Goal: Task Accomplishment & Management: Manage account settings

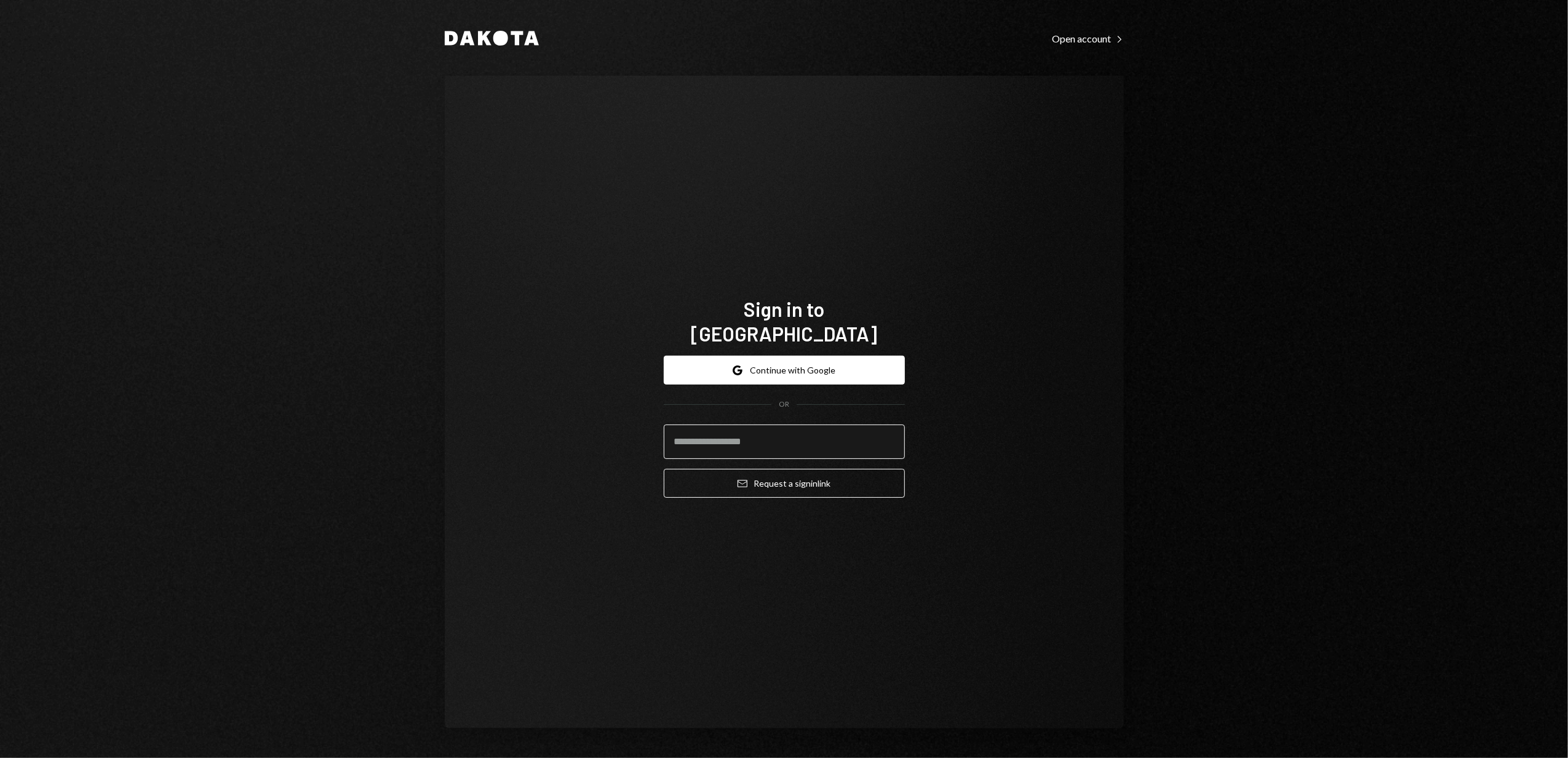
click at [752, 434] on input "email" at bounding box center [784, 442] width 241 height 34
type input "**********"
click at [751, 473] on button "Email Request a sign in link" at bounding box center [784, 484] width 241 height 29
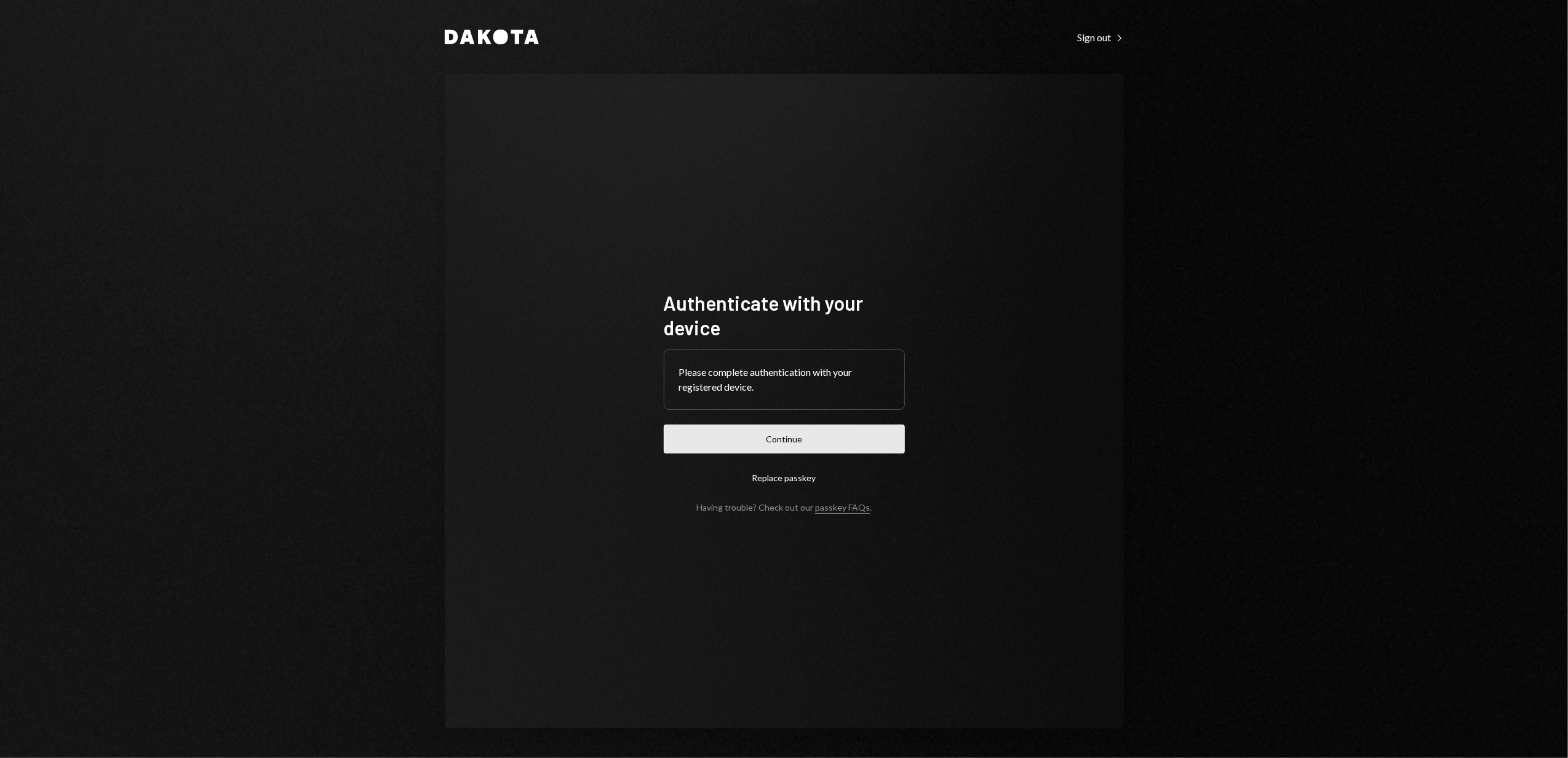
click at [775, 445] on button "Continue" at bounding box center [784, 439] width 241 height 29
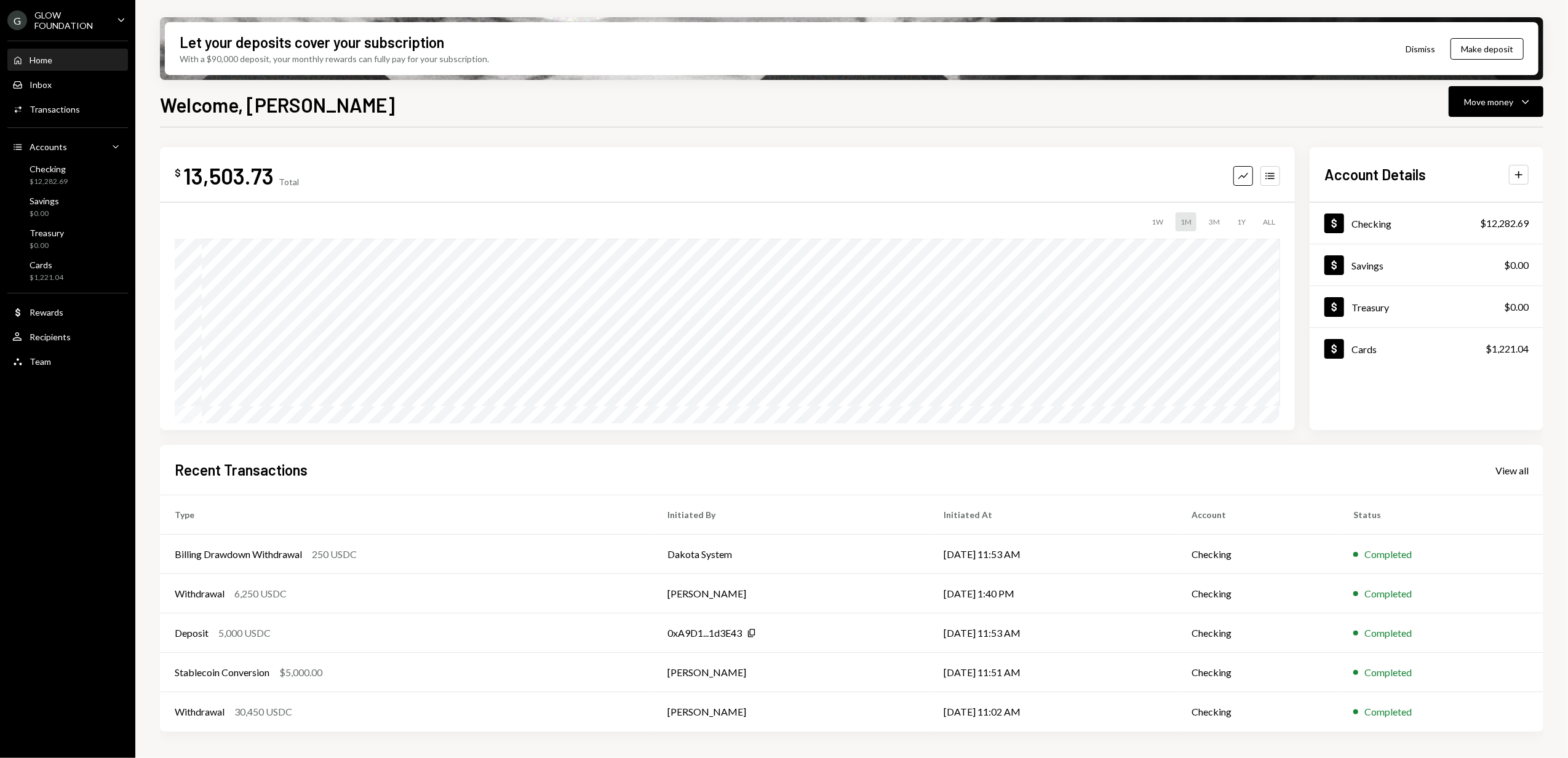
click at [96, 18] on div "GLOW FOUNDATION" at bounding box center [70, 20] width 72 height 21
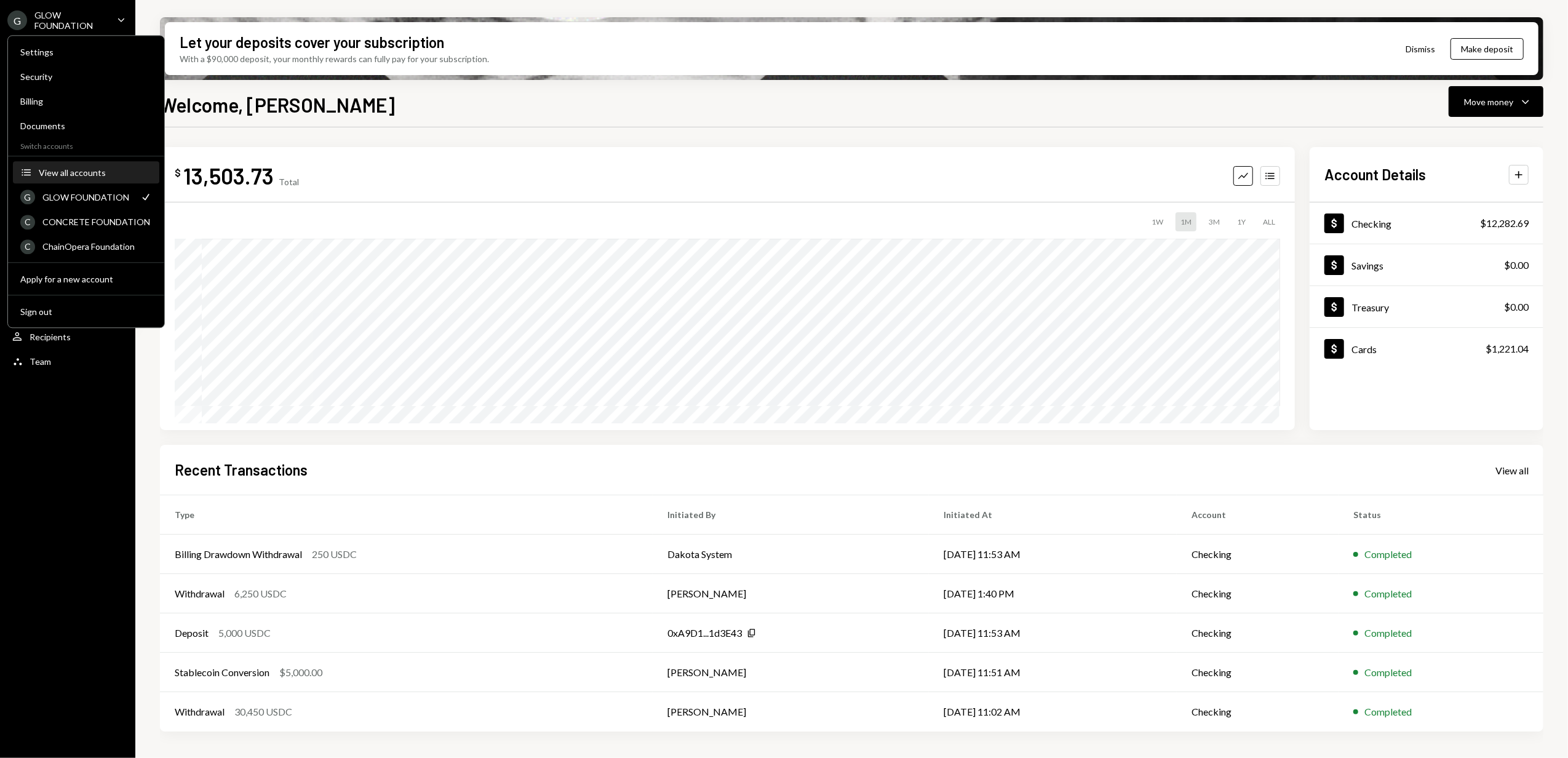
click at [72, 175] on div "View all accounts" at bounding box center [95, 173] width 113 height 10
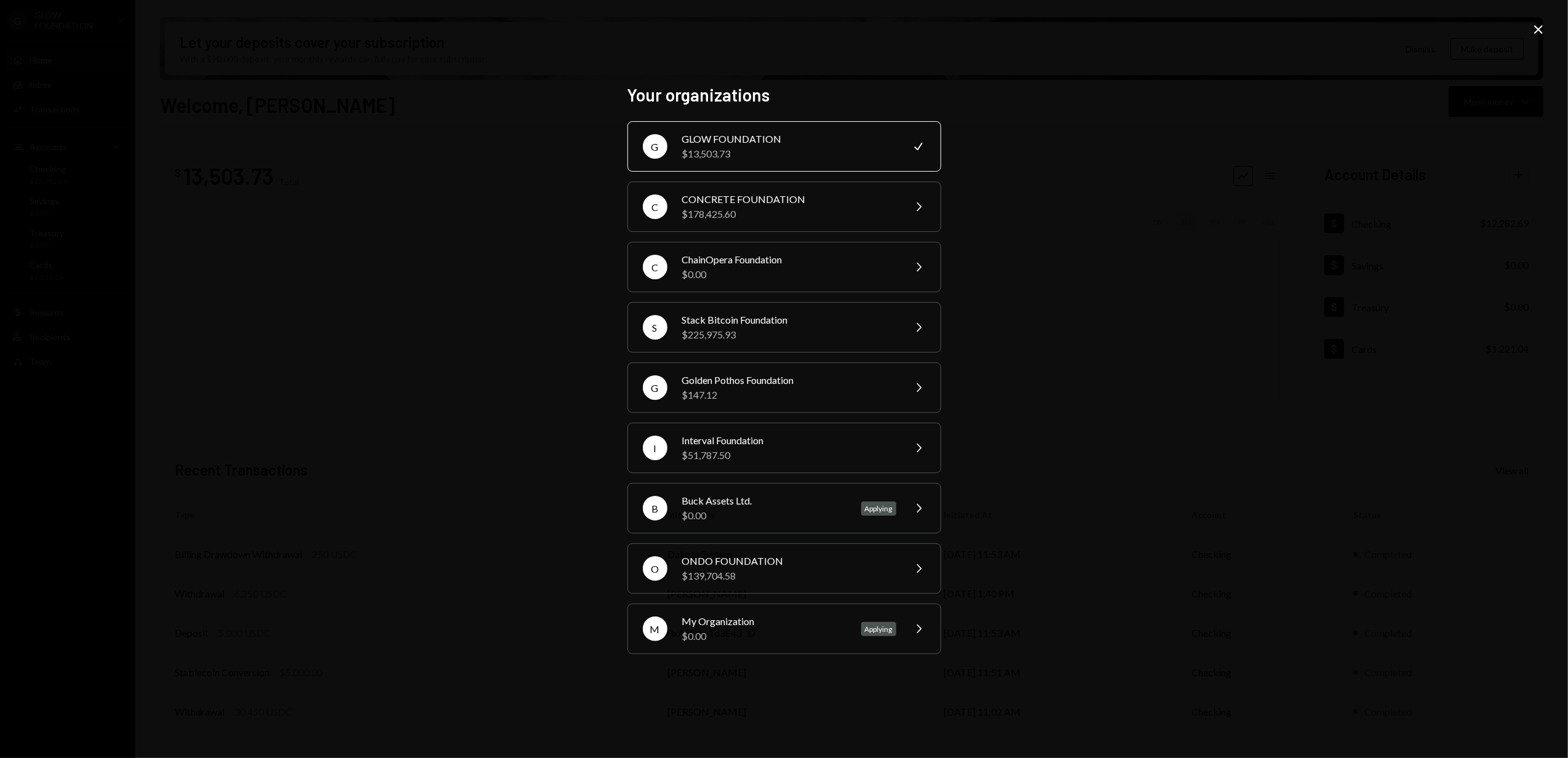
click at [1537, 30] on icon at bounding box center [1538, 30] width 9 height 9
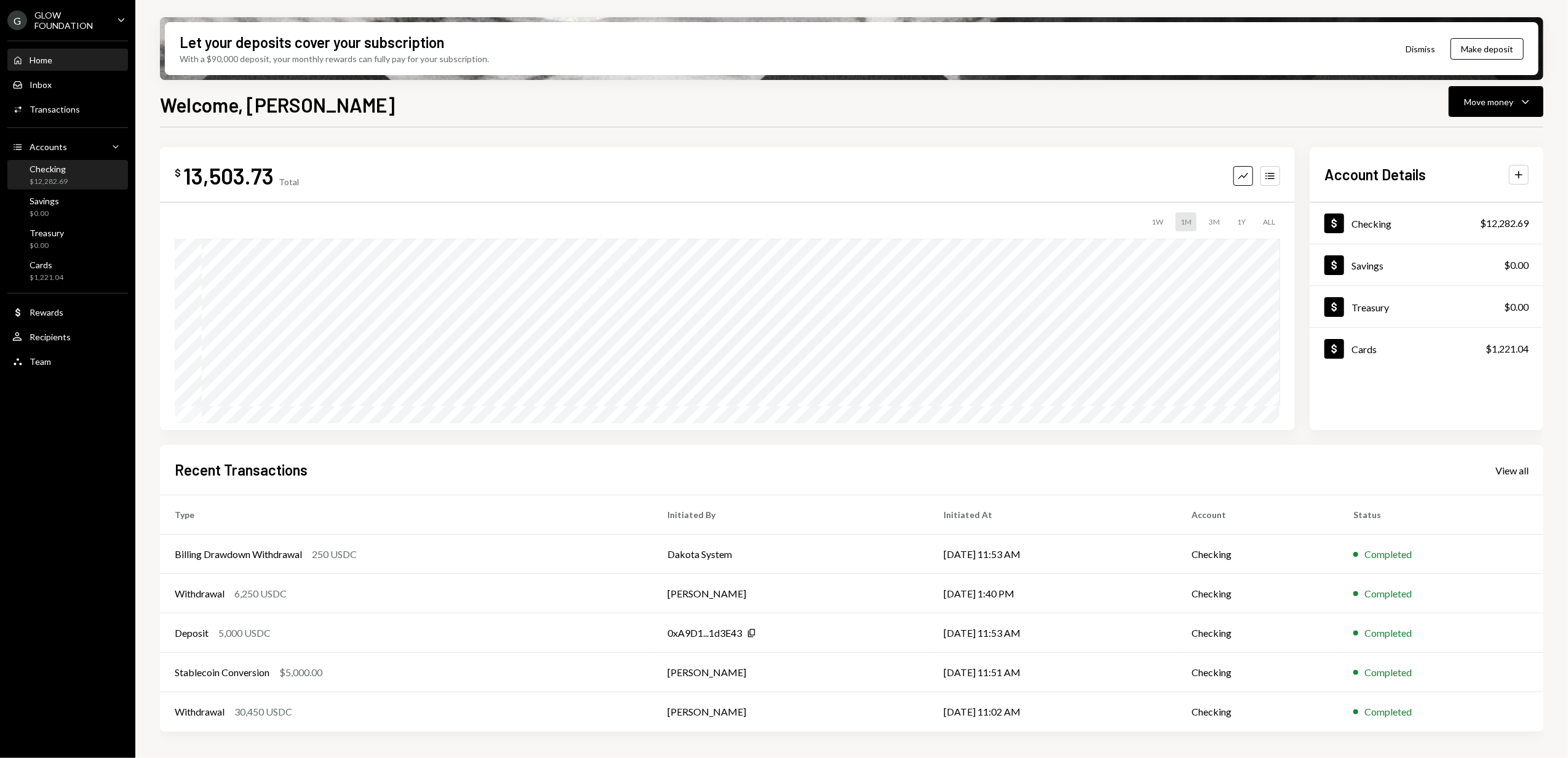
click at [58, 178] on div "$12,282.69" at bounding box center [49, 181] width 38 height 10
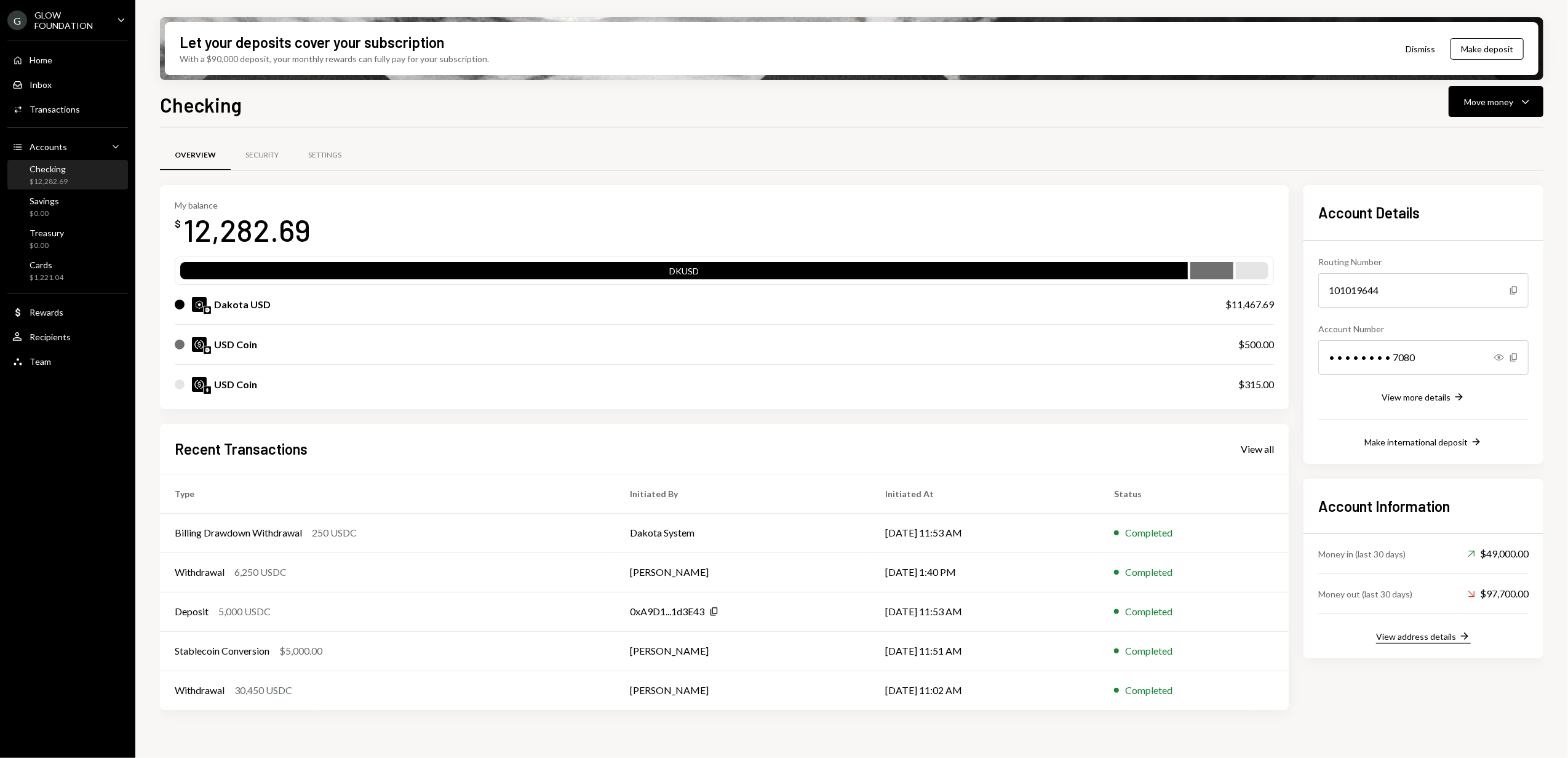
click at [1411, 636] on div "View address details" at bounding box center [1416, 636] width 80 height 10
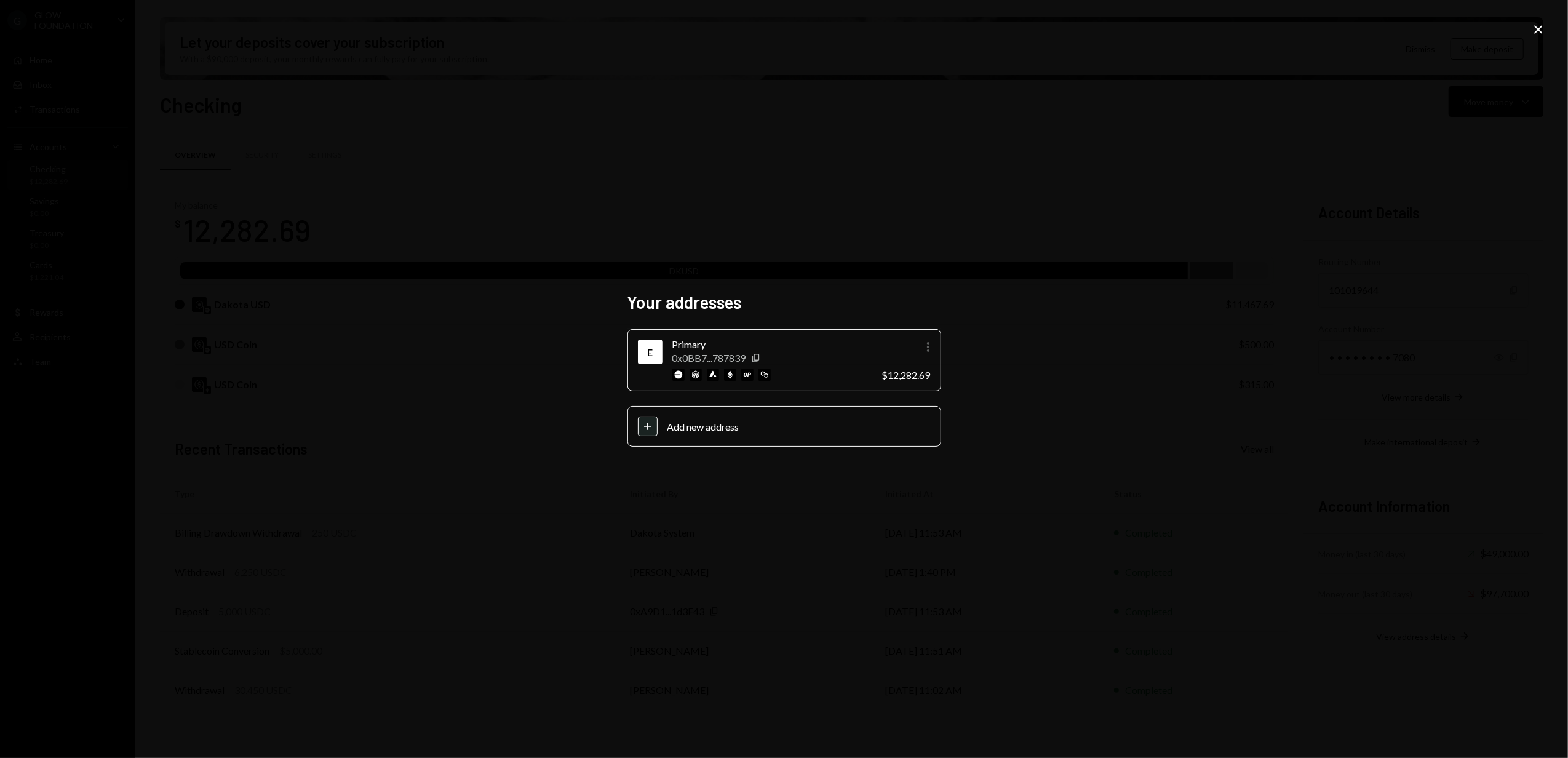
click at [926, 348] on icon "More" at bounding box center [928, 347] width 14 height 14
click at [784, 525] on div "Your addresses E Primary 0x0BB7...787839 Copy More $12,282.69 Plus Add new addr…" at bounding box center [784, 379] width 1568 height 758
click at [1537, 27] on icon "Close" at bounding box center [1538, 29] width 14 height 14
